Goal: Answer question/provide support: Answer question/provide support

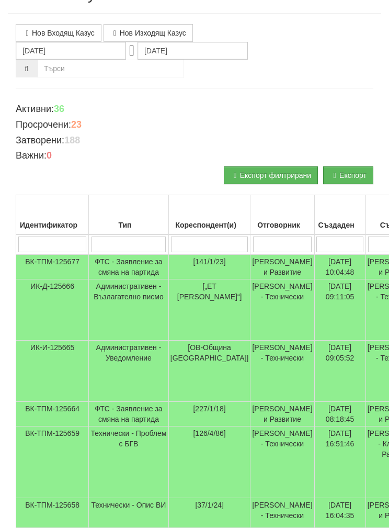
scroll to position [51, 0]
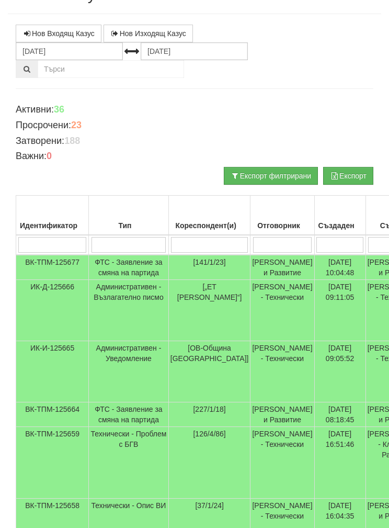
click at [260, 245] on input "search" at bounding box center [282, 245] width 59 height 16
type input "Б"
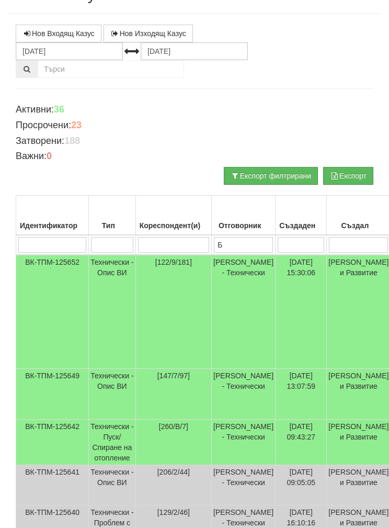
type input "Бо"
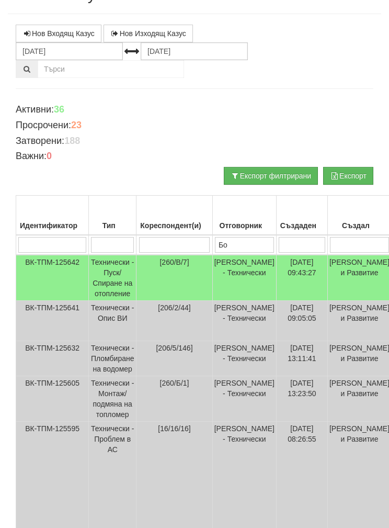
type input "Бой"
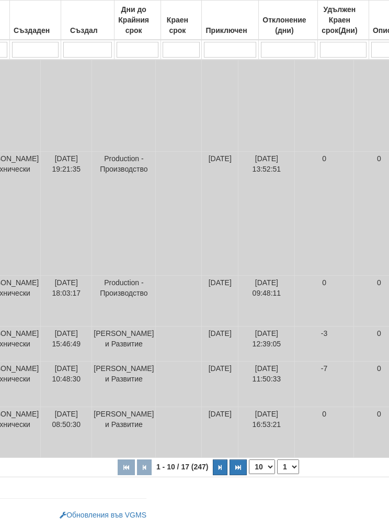
scroll to position [553, 270]
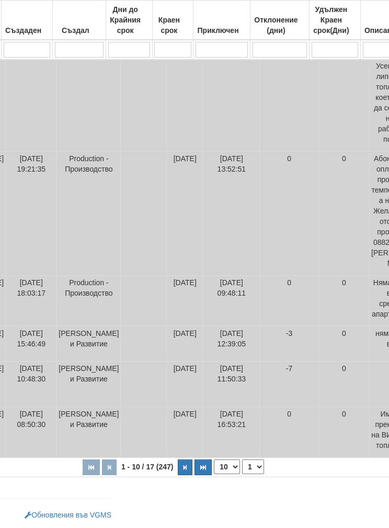
type input "Бой"
click at [214, 470] on select "10 20 30 40" at bounding box center [227, 466] width 26 height 15
select select "40"
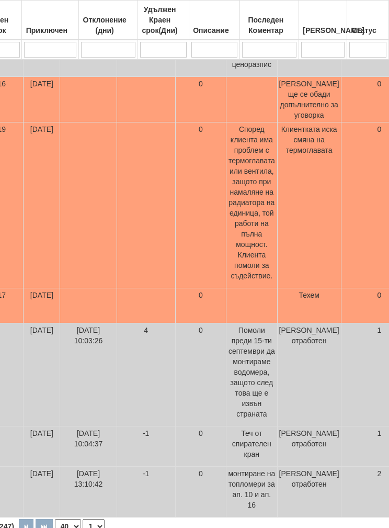
scroll to position [902, 446]
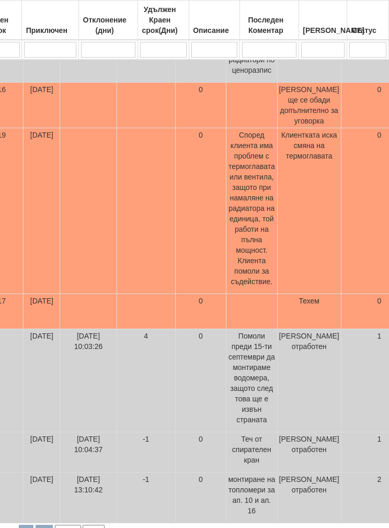
click at [75, 294] on td at bounding box center [88, 211] width 56 height 166
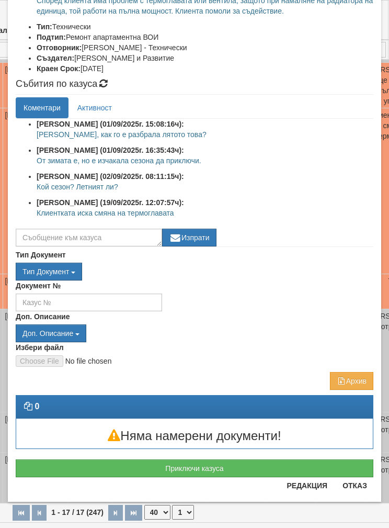
scroll to position [156, 0]
click at [361, 487] on button "Отказ" at bounding box center [354, 485] width 37 height 17
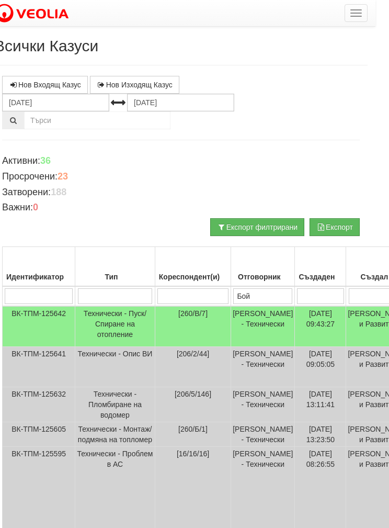
scroll to position [0, 0]
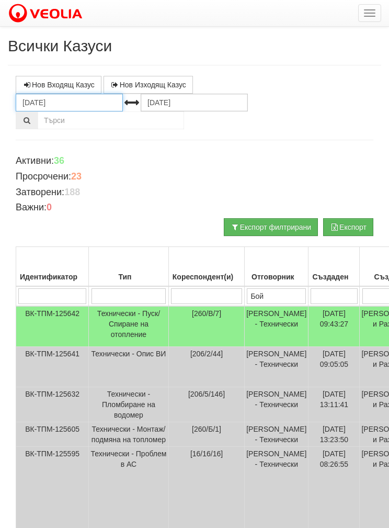
click at [44, 103] on input "[DATE]" at bounding box center [69, 103] width 107 height 18
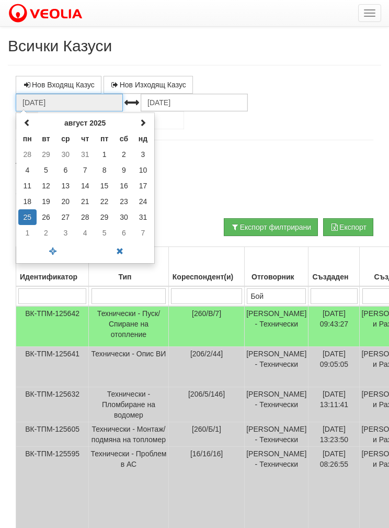
click at [21, 120] on th at bounding box center [27, 123] width 18 height 16
click at [27, 122] on span at bounding box center [27, 122] width 7 height 7
click at [137, 152] on td "1" at bounding box center [143, 154] width 18 height 16
type input "[DATE]"
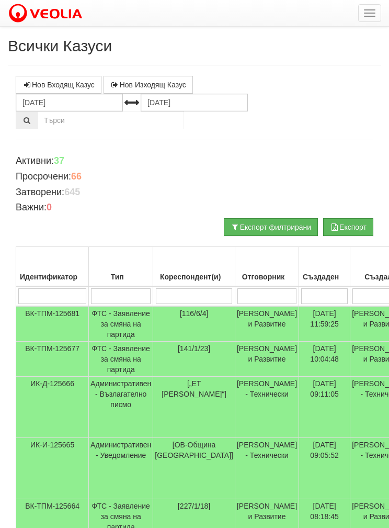
click at [263, 292] on input "search" at bounding box center [266, 296] width 59 height 16
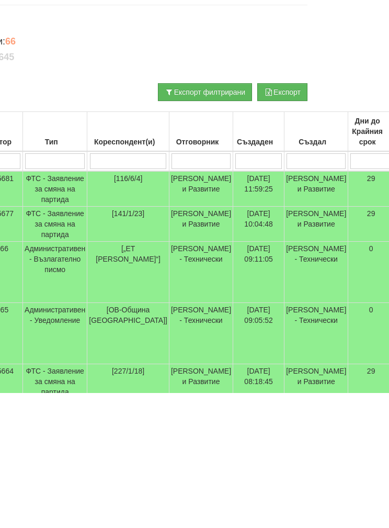
type input "Б"
type input "Бо"
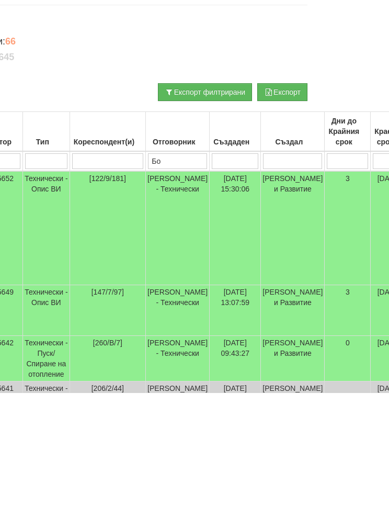
type input "Бо"
type input "Бой"
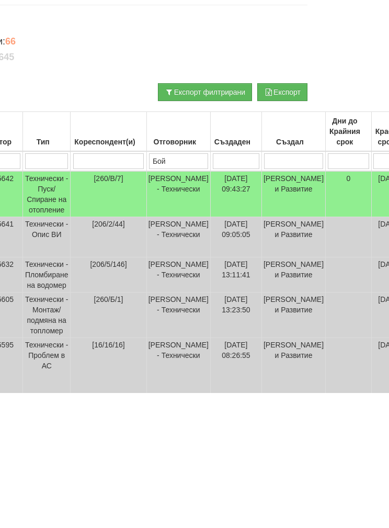
type input "Бой"
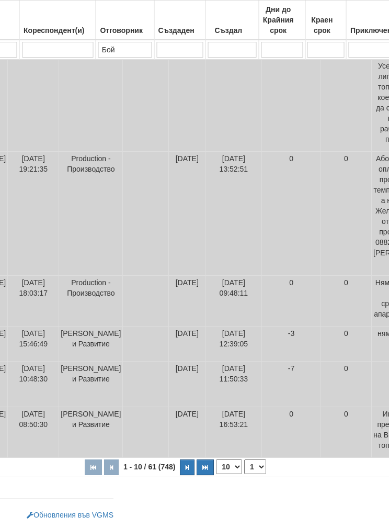
scroll to position [512, 294]
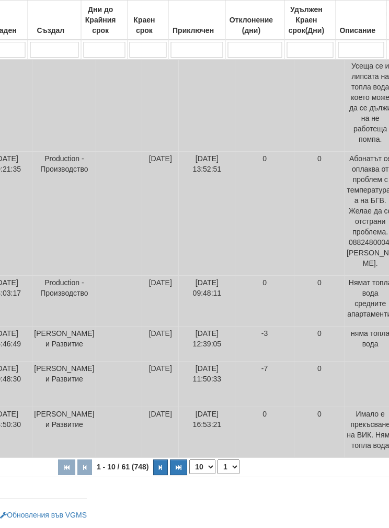
type input "Бой"
click at [190, 474] on select "10 20 30 40" at bounding box center [203, 466] width 26 height 15
click at [189, 474] on select "10 20 30 40" at bounding box center [202, 466] width 26 height 15
select select "40"
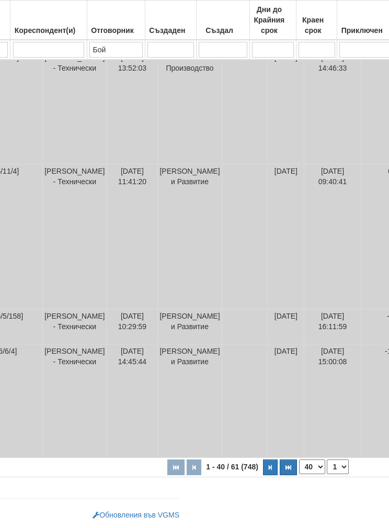
scroll to position [2630, 233]
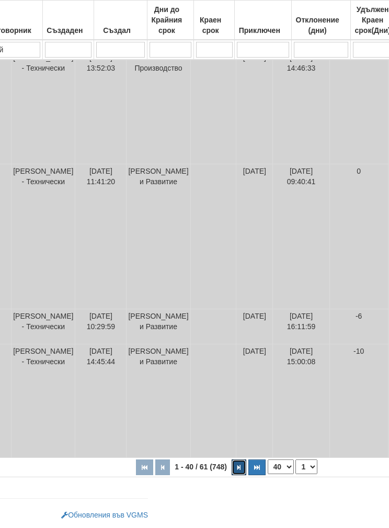
click at [232, 475] on button "button" at bounding box center [239, 467] width 15 height 16
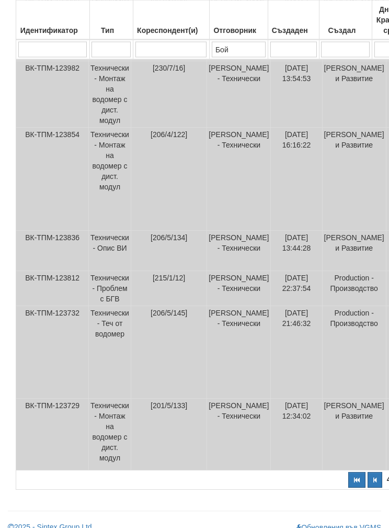
scroll to position [1226, 0]
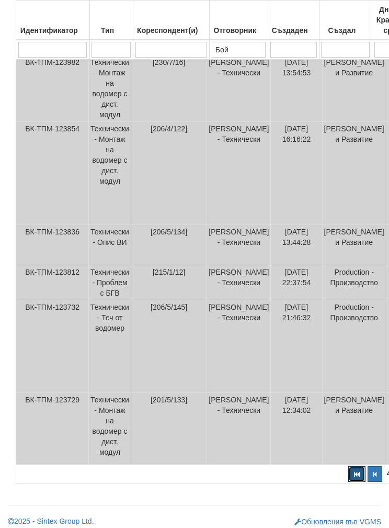
click at [348, 474] on button "button" at bounding box center [356, 474] width 17 height 16
select select "1"
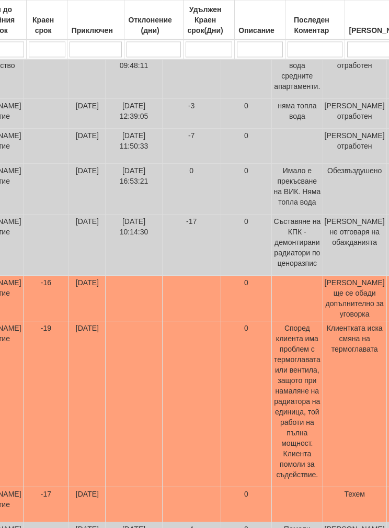
scroll to position [710, 401]
click at [106, 321] on td at bounding box center [134, 298] width 56 height 46
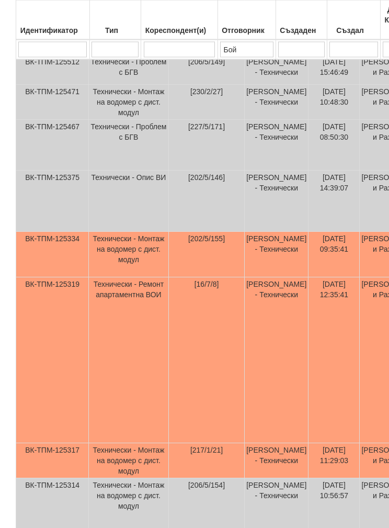
scroll to position [753, 0]
click at [82, 443] on td "ВК-ТПМ-125319" at bounding box center [52, 360] width 73 height 166
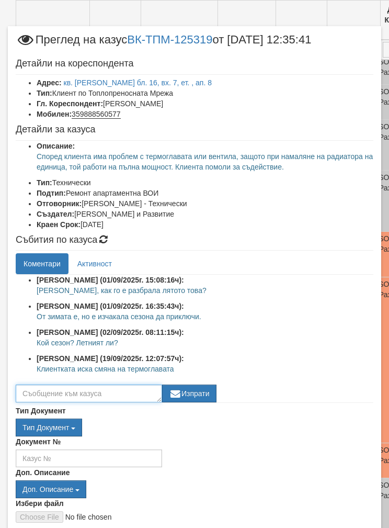
click at [56, 393] on textarea at bounding box center [89, 393] width 146 height 18
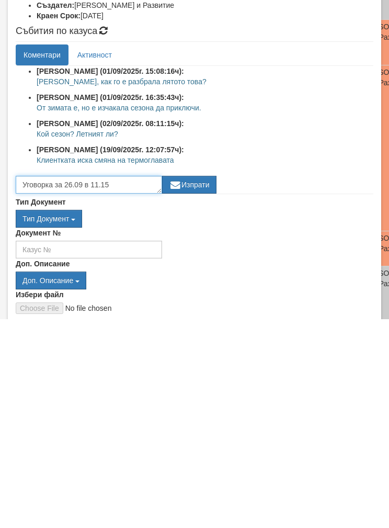
type textarea "Уговорка за 26.09 в 11.15"
click at [206, 384] on button "Изпрати" at bounding box center [189, 393] width 54 height 18
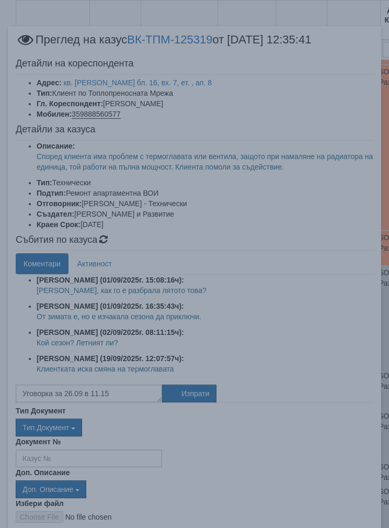
scroll to position [26, 0]
